Goal: Information Seeking & Learning: Learn about a topic

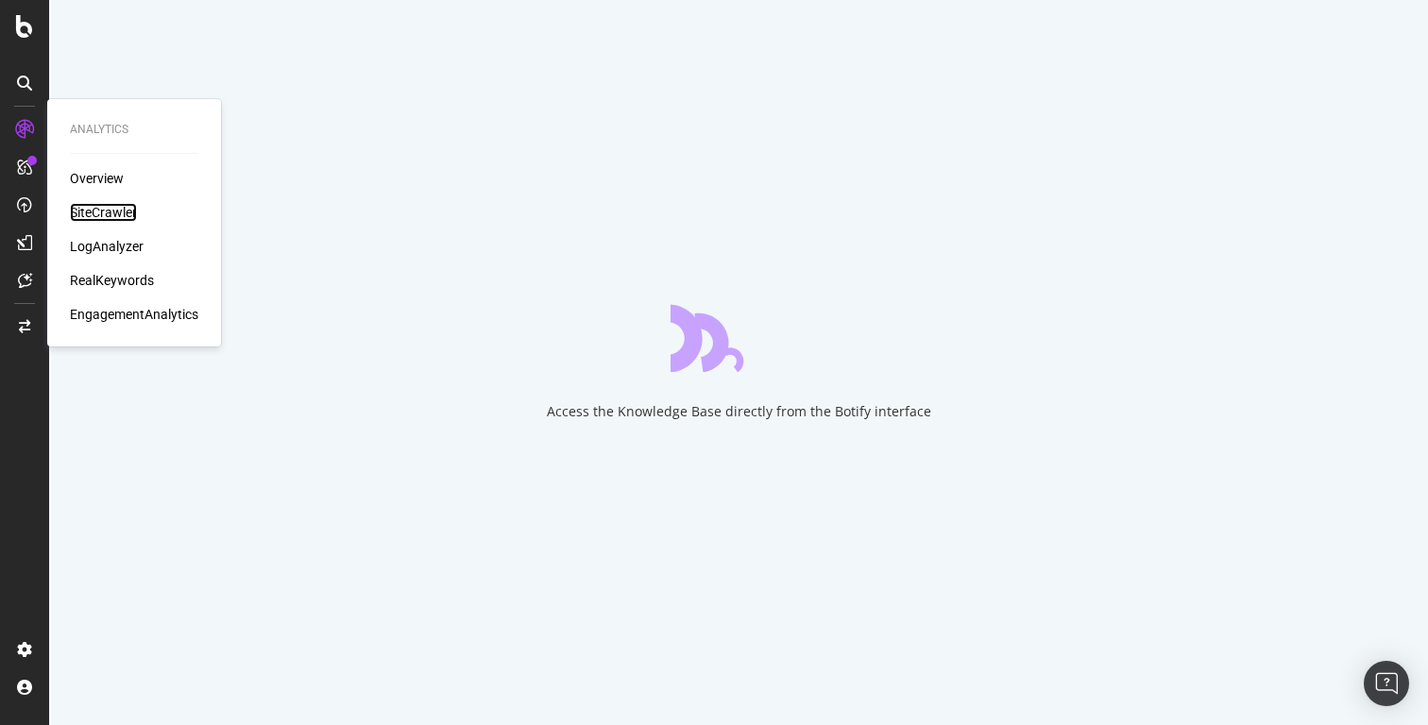
click at [86, 210] on div "SiteCrawler" at bounding box center [103, 212] width 67 height 19
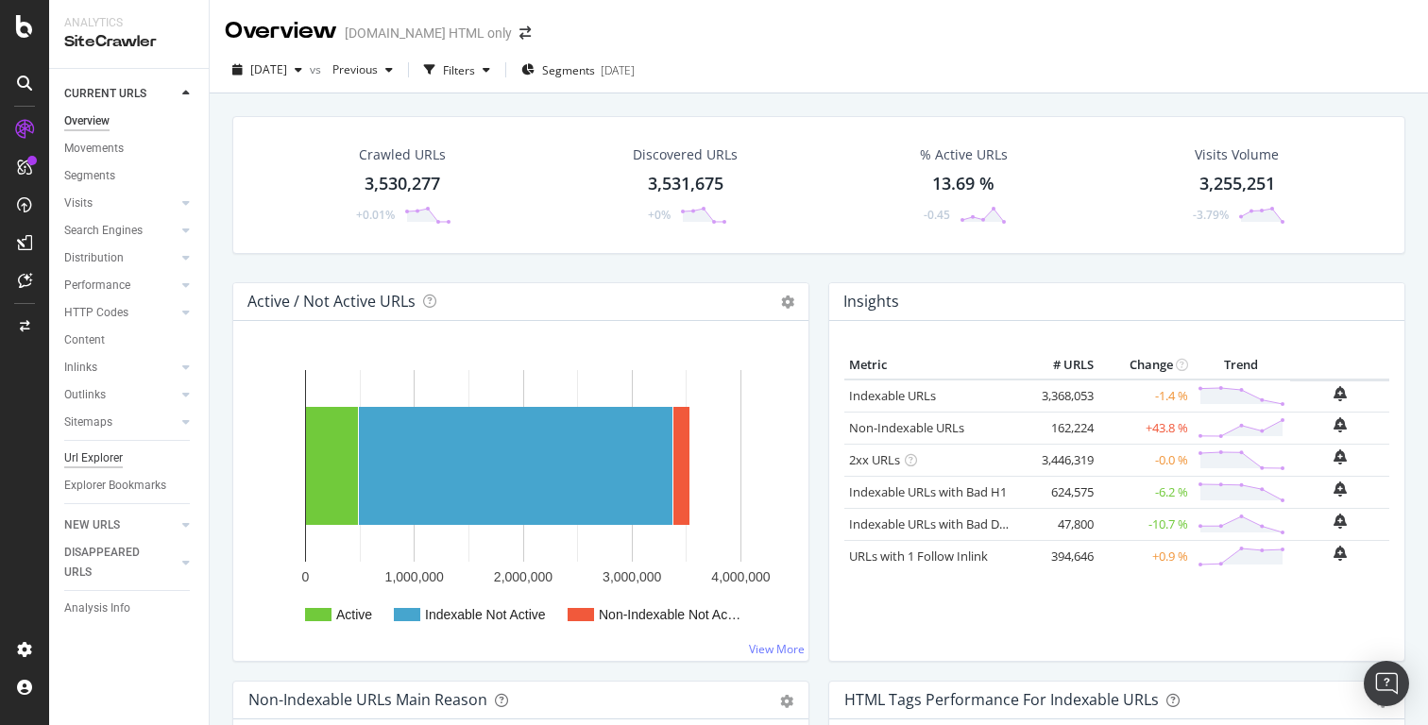
click at [93, 457] on div "Url Explorer" at bounding box center [93, 459] width 59 height 20
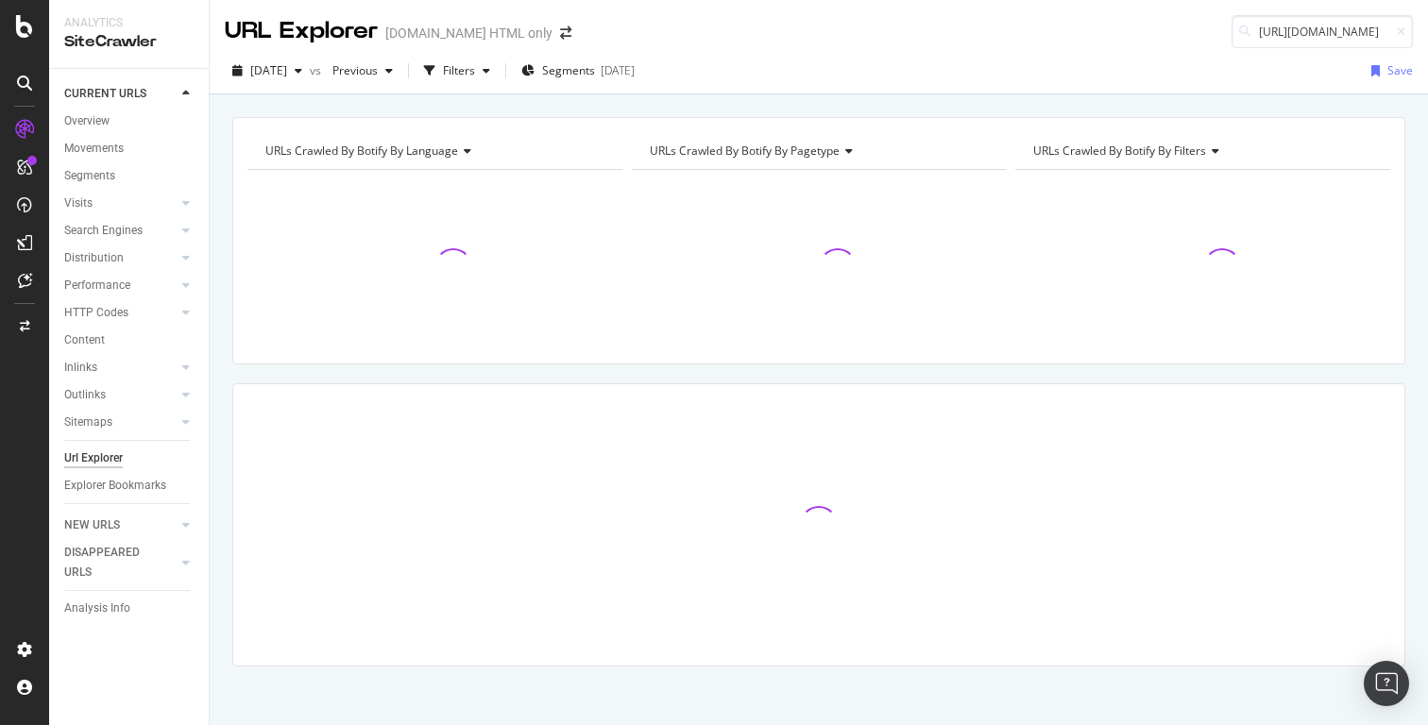
scroll to position [0, 133]
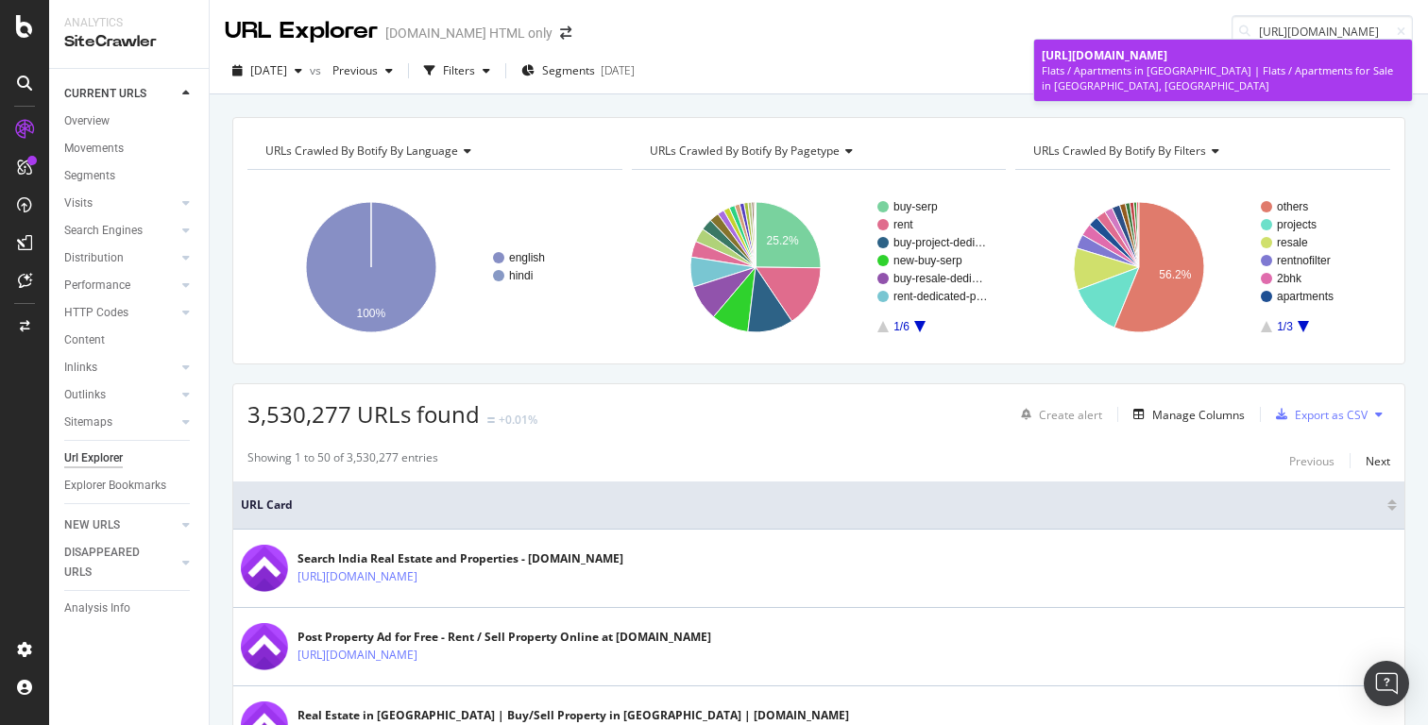
type input "[URL][DOMAIN_NAME]"
click at [1167, 59] on span "[URL][DOMAIN_NAME]" at bounding box center [1105, 55] width 126 height 16
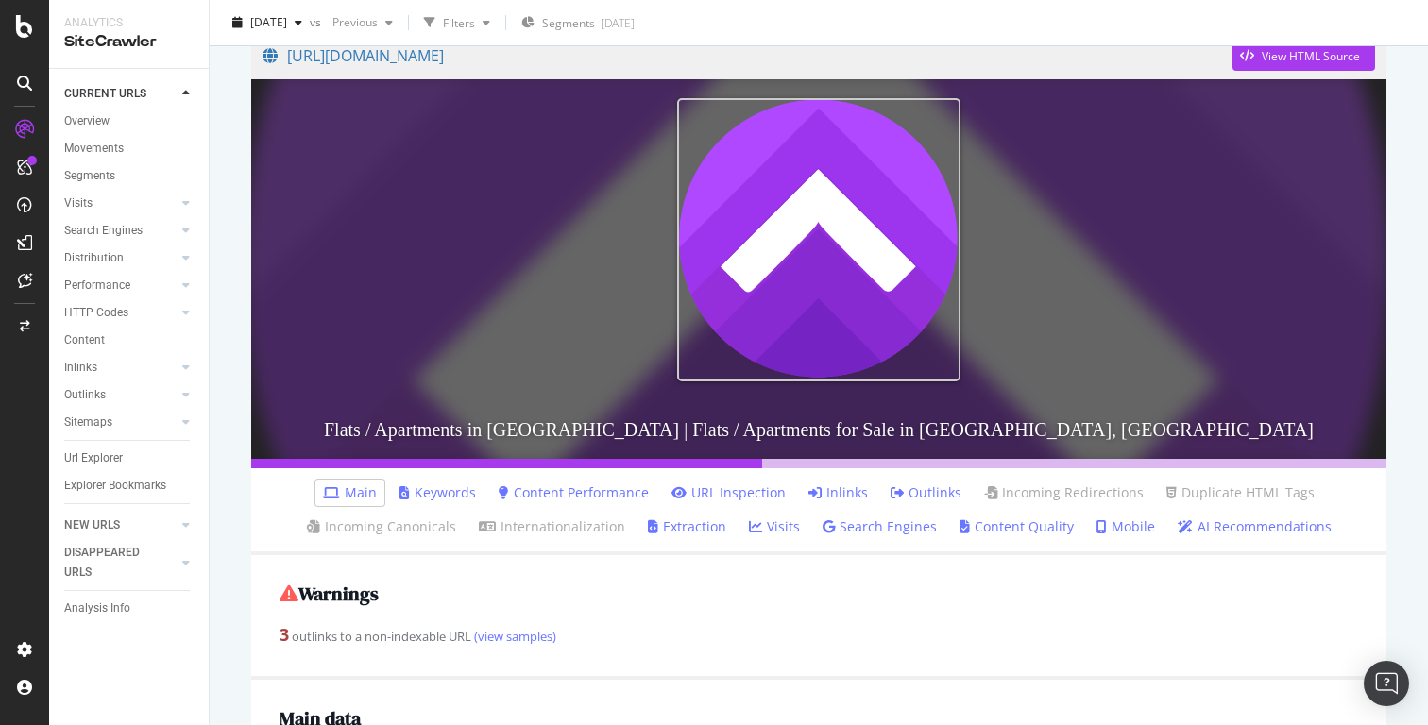
scroll to position [195, 0]
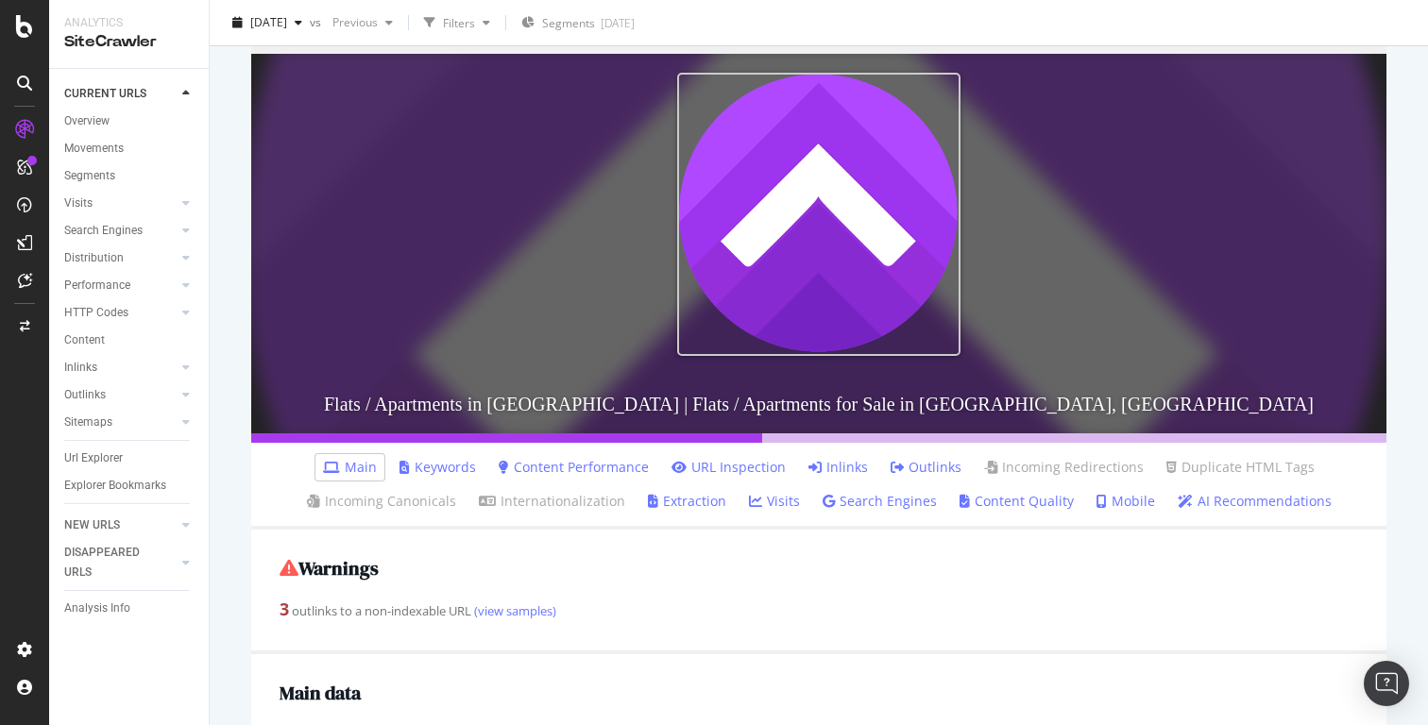
click at [845, 464] on link "Inlinks" at bounding box center [837, 467] width 59 height 19
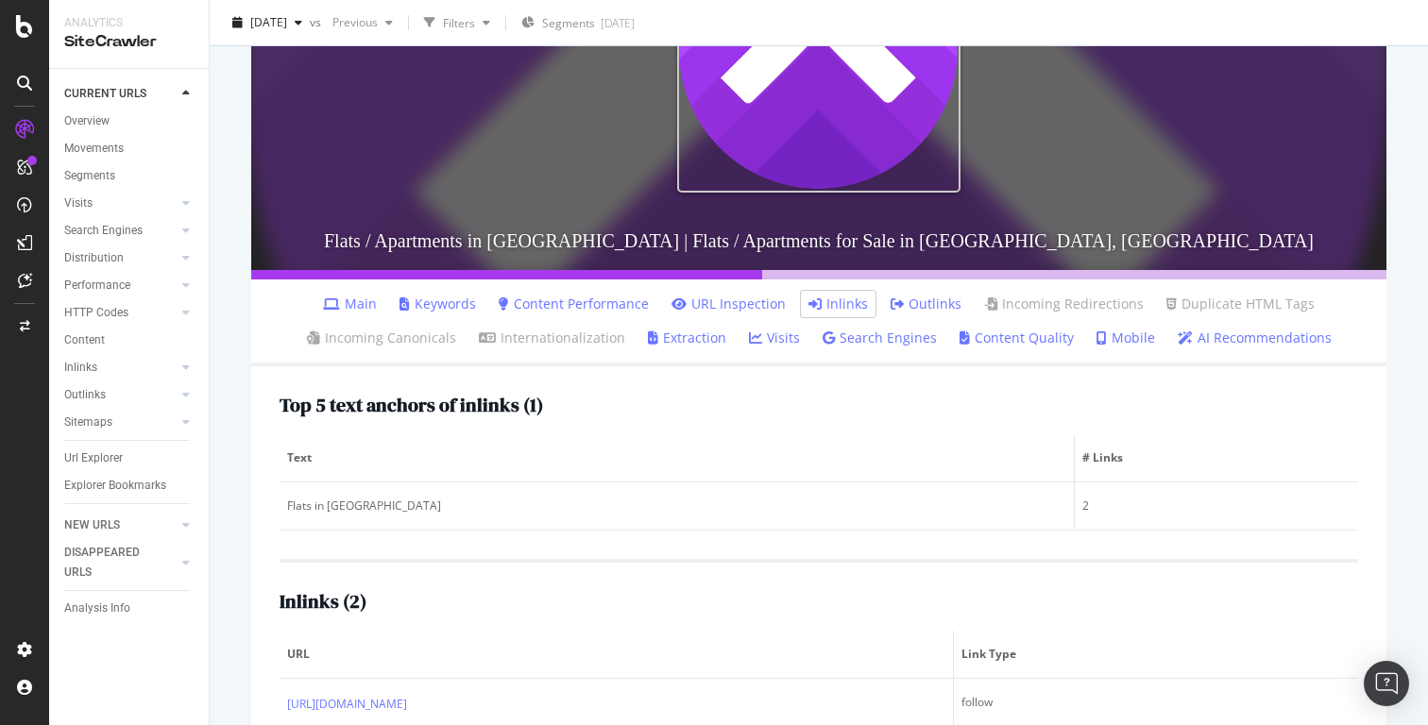
scroll to position [462, 0]
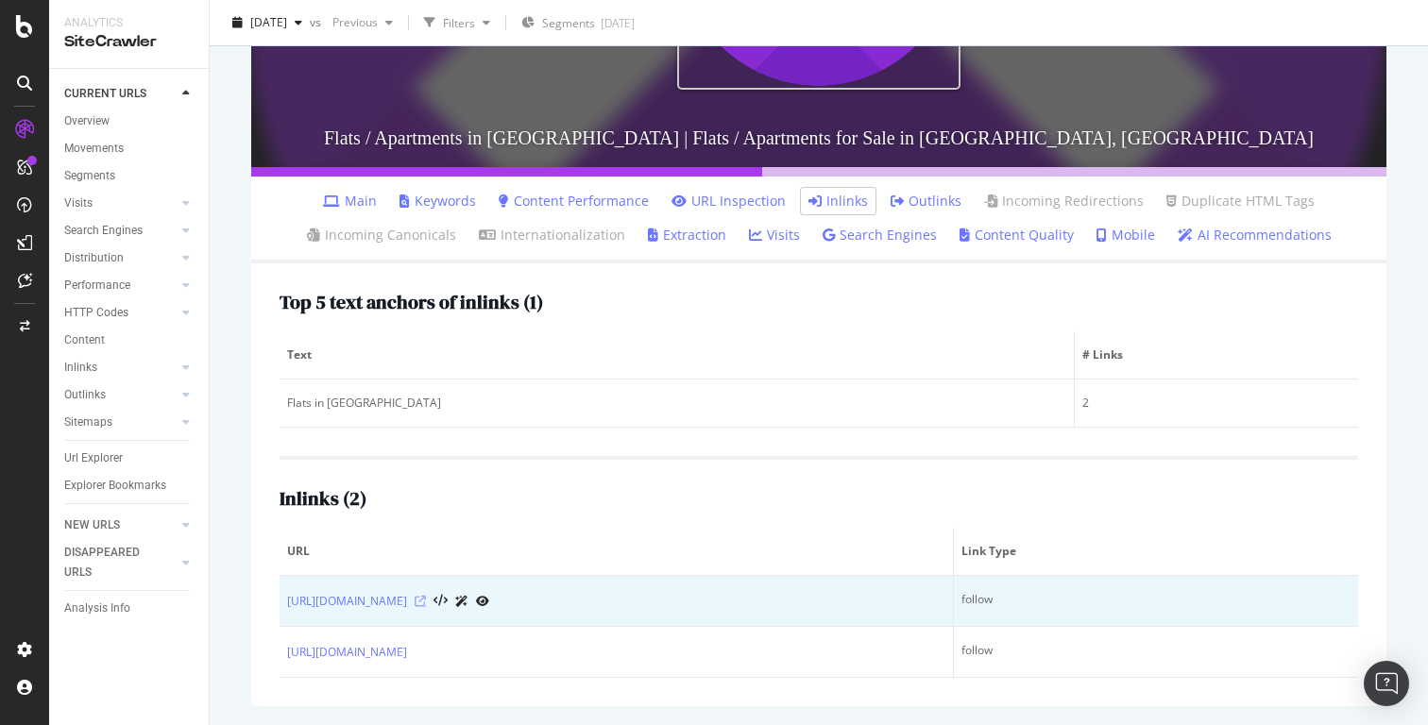
click at [426, 601] on icon at bounding box center [420, 601] width 11 height 11
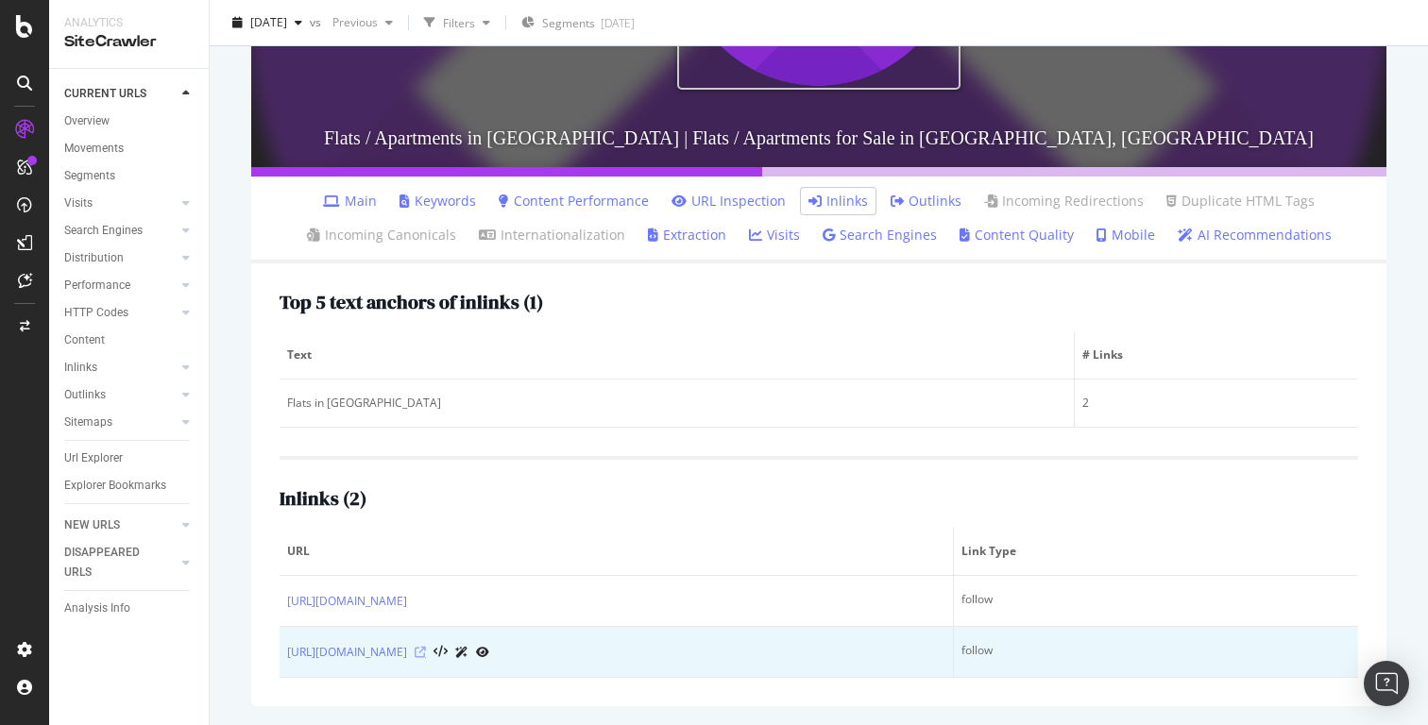
click at [426, 648] on icon at bounding box center [420, 652] width 11 height 11
